Goal: Task Accomplishment & Management: Complete application form

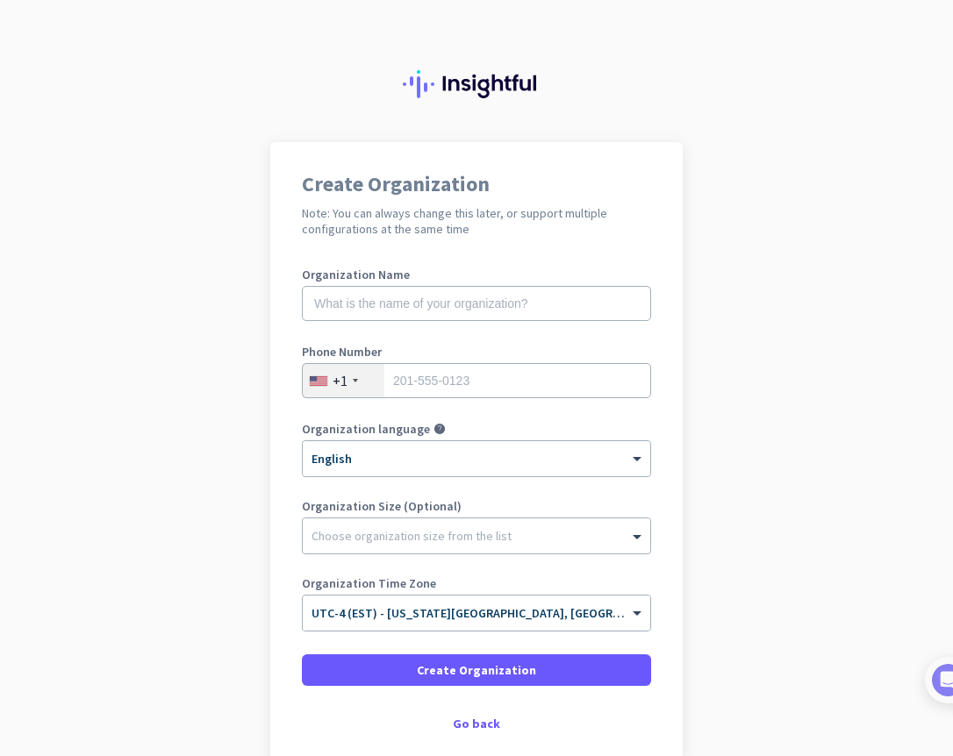
click at [115, 276] on app-onboarding-organization "Create Organization Note: You can always change this later, or support multiple…" at bounding box center [476, 495] width 953 height 707
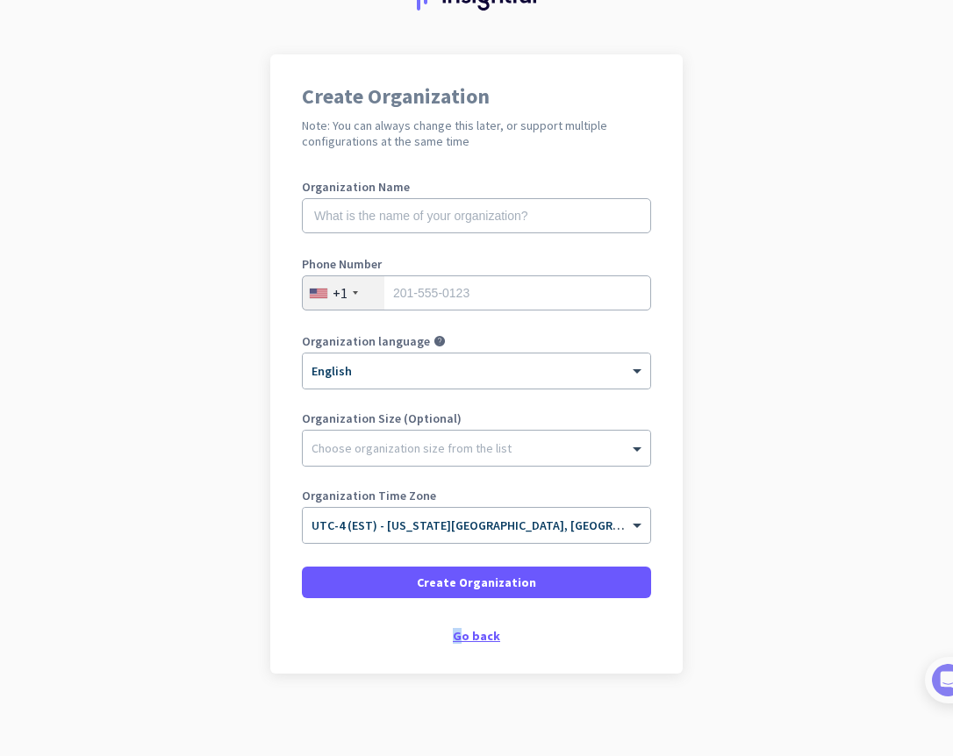
click at [455, 640] on div "Go back" at bounding box center [476, 636] width 349 height 12
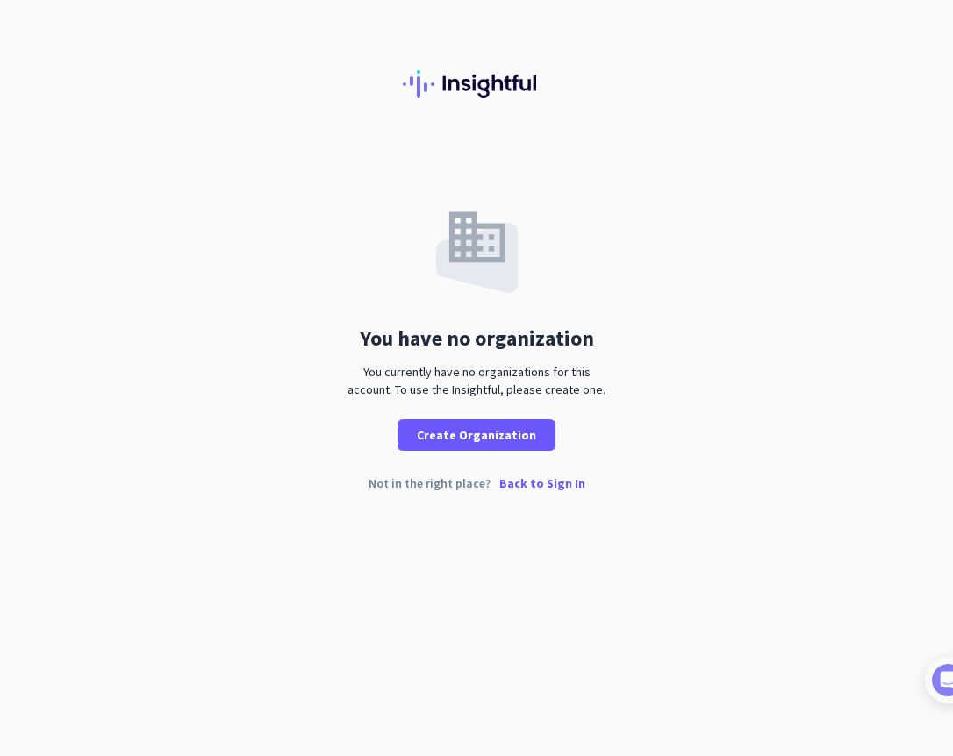
click at [562, 484] on p "Back to Sign In" at bounding box center [542, 483] width 86 height 12
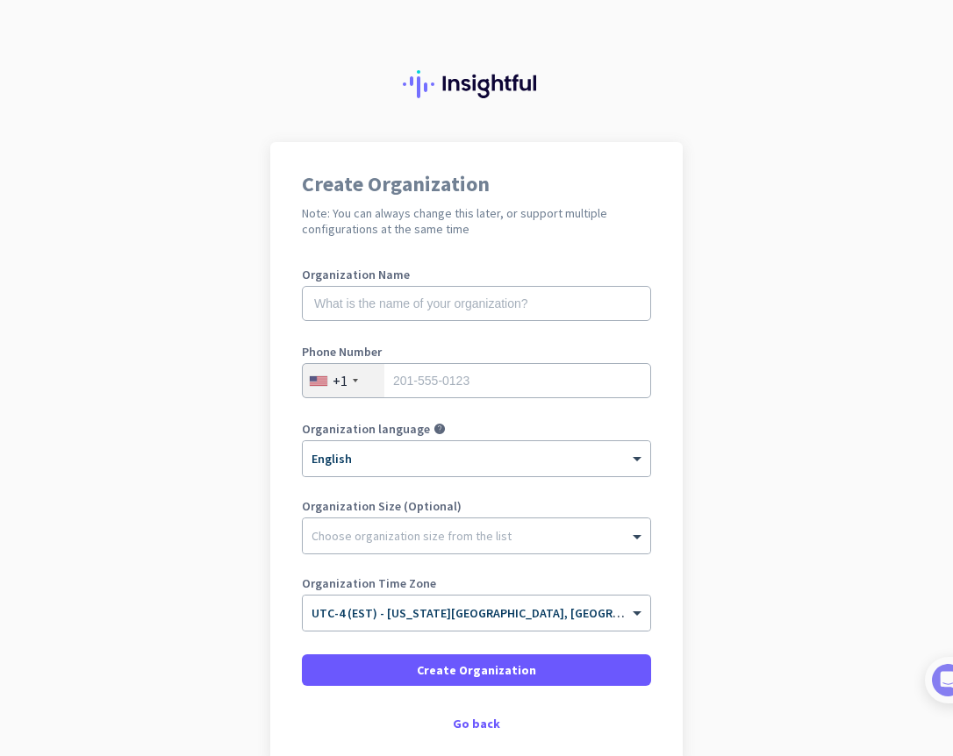
drag, startPoint x: 198, startPoint y: 88, endPoint x: 98, endPoint y: 22, distance: 119.7
click at [190, 88] on div at bounding box center [476, 71] width 953 height 142
click at [209, 344] on app-onboarding-organization "Create Organization Note: You can always change this later, or support multiple…" at bounding box center [476, 495] width 953 height 707
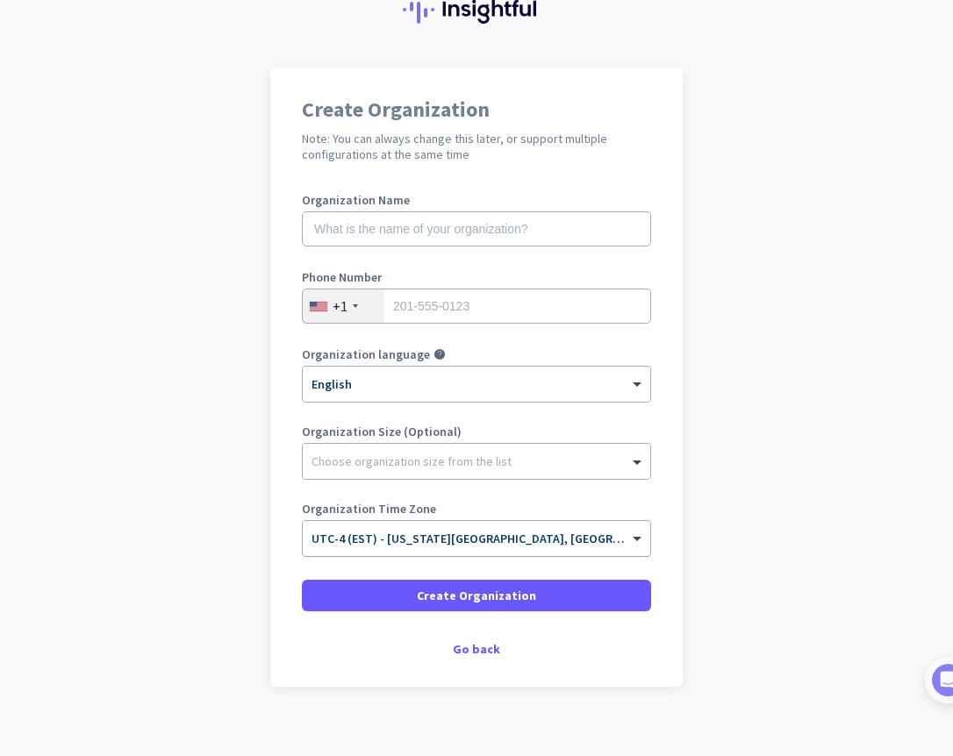
scroll to position [93, 0]
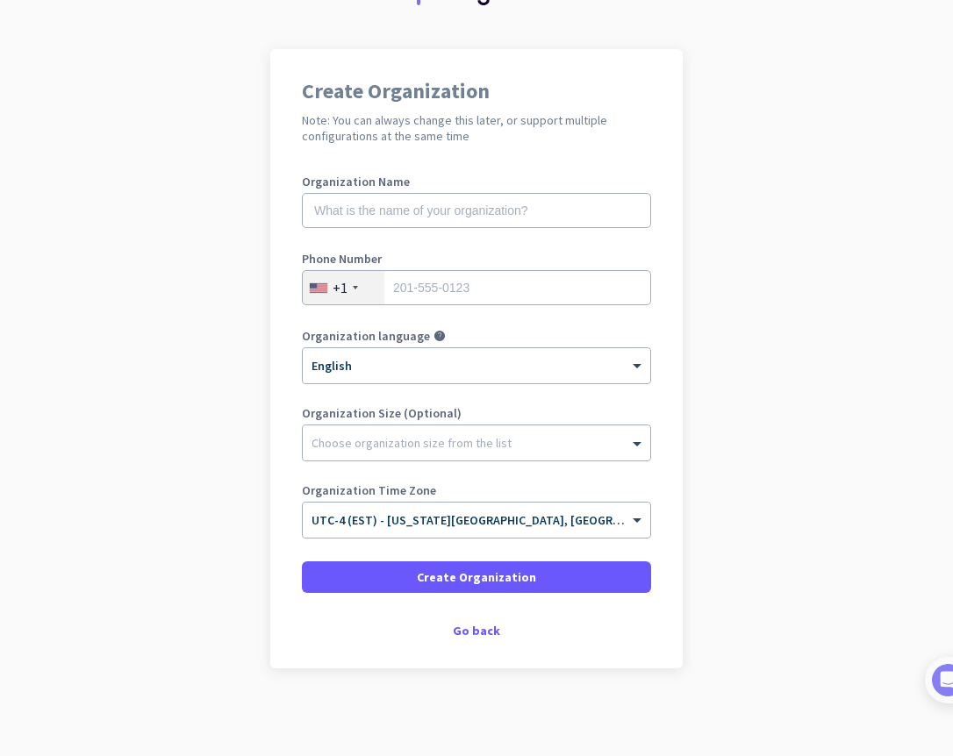
click at [451, 621] on div "Create Organization Note: You can always change this later, or support multiple…" at bounding box center [476, 359] width 412 height 620
click at [451, 631] on div "Go back" at bounding box center [476, 631] width 349 height 12
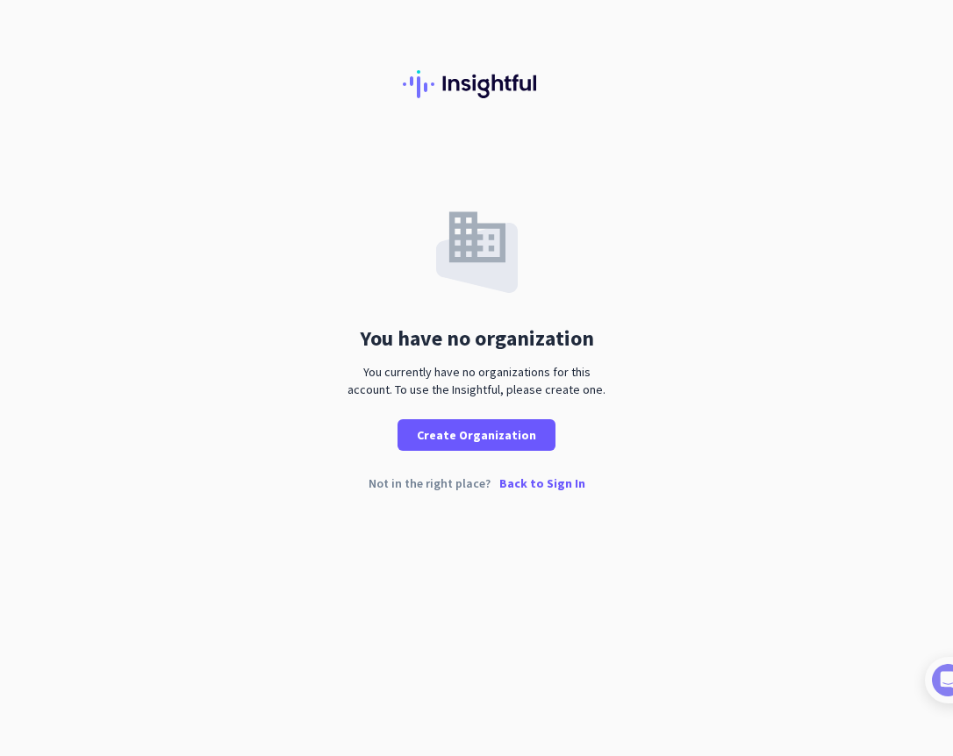
click at [520, 487] on p "Back to Sign In" at bounding box center [542, 483] width 86 height 12
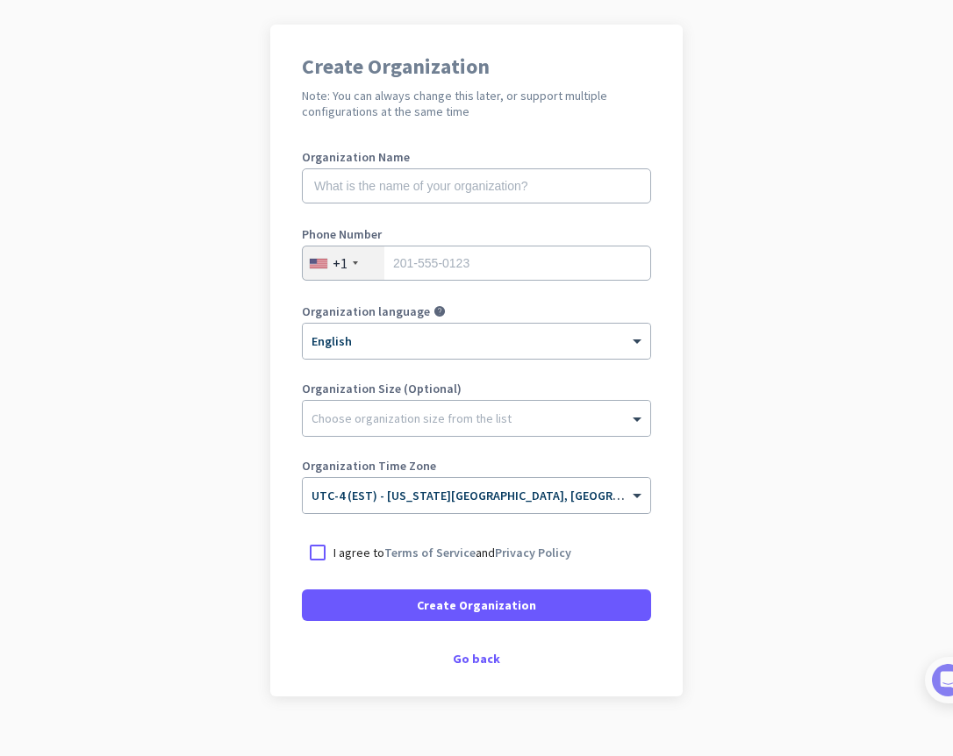
scroll to position [146, 0]
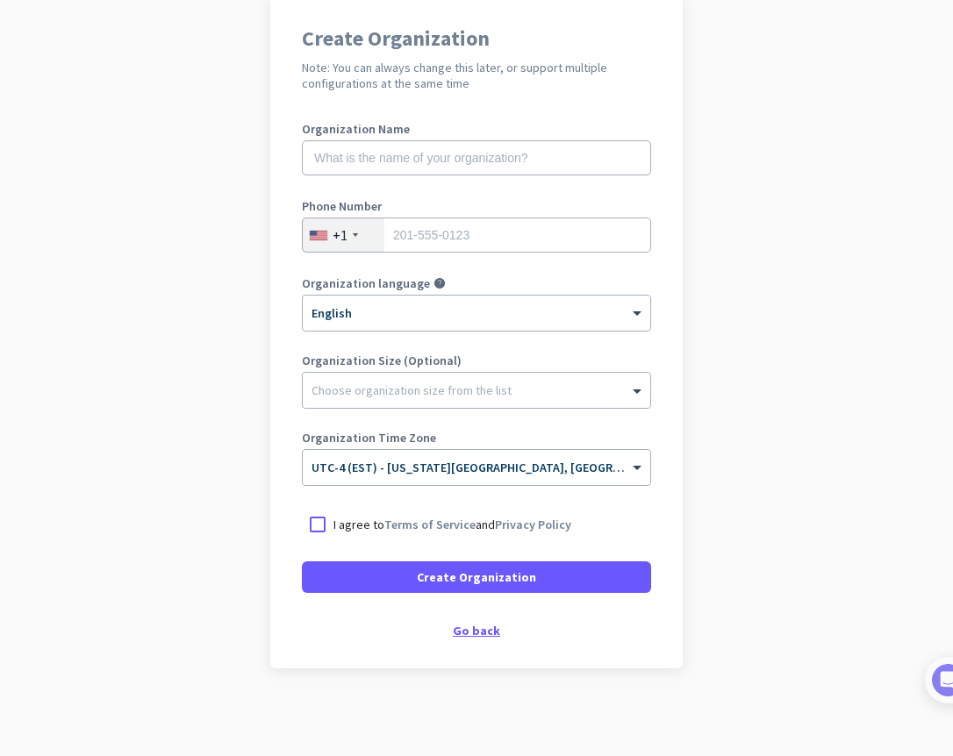
click at [469, 625] on div "Go back" at bounding box center [476, 631] width 349 height 12
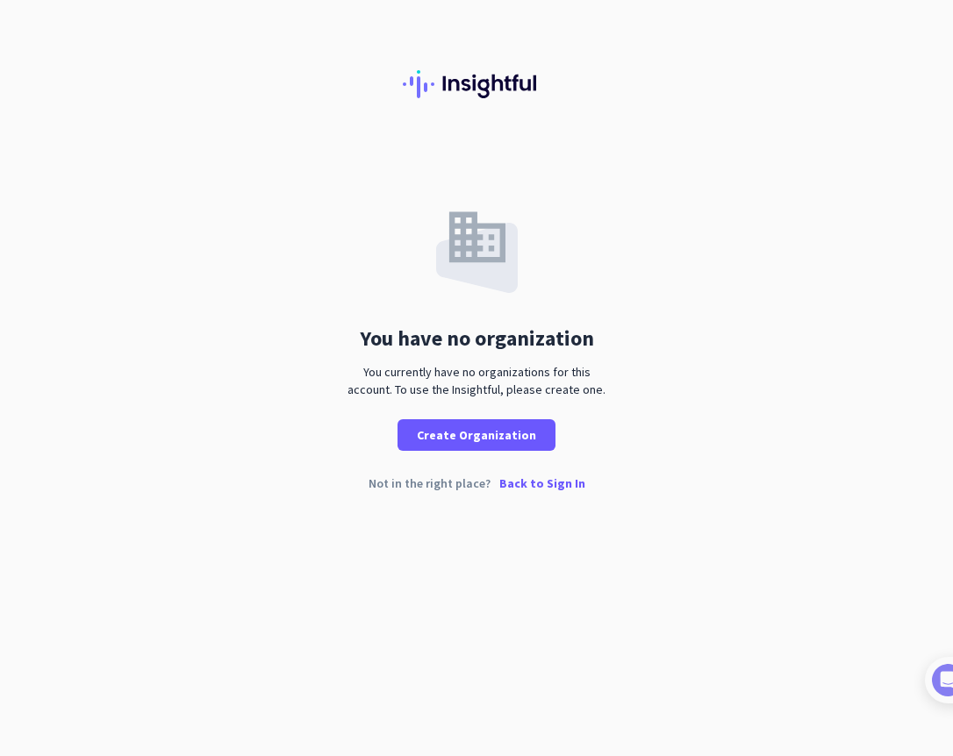
click at [497, 132] on div at bounding box center [476, 71] width 953 height 142
